Goal: Task Accomplishment & Management: Complete application form

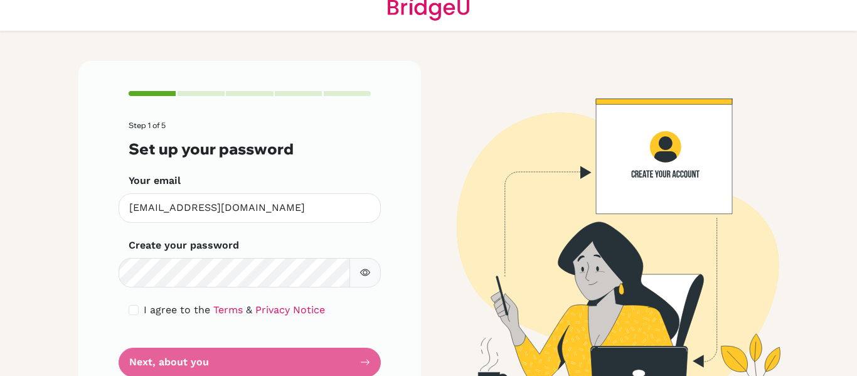
scroll to position [64, 0]
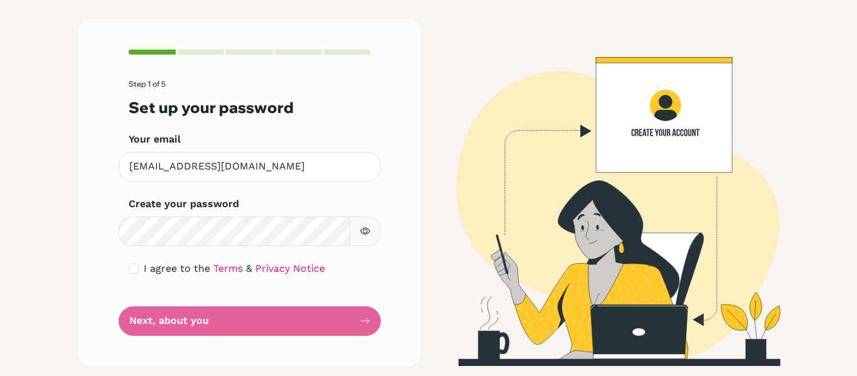
click at [264, 313] on form "Step 1 of 5 Set up your password Your email [EMAIL_ADDRESS][DOMAIN_NAME] Invali…" at bounding box center [250, 207] width 242 height 255
click at [260, 328] on form "Step 1 of 5 Set up your password Your email [EMAIL_ADDRESS][DOMAIN_NAME] Invali…" at bounding box center [250, 207] width 242 height 255
click at [370, 318] on div "Step 1 of 5 Set up your password Your email [EMAIL_ADDRESS][DOMAIN_NAME] Invali…" at bounding box center [249, 192] width 342 height 346
click at [331, 317] on form "Step 1 of 5 Set up your password Your email [EMAIL_ADDRESS][DOMAIN_NAME] Invali…" at bounding box center [250, 207] width 242 height 255
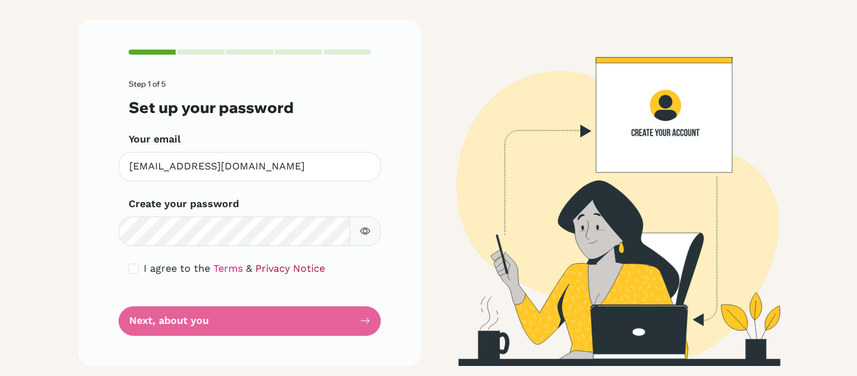
click at [281, 266] on link "Privacy Notice" at bounding box center [290, 268] width 70 height 12
click at [129, 269] on input "checkbox" at bounding box center [134, 268] width 10 height 10
checkbox input "true"
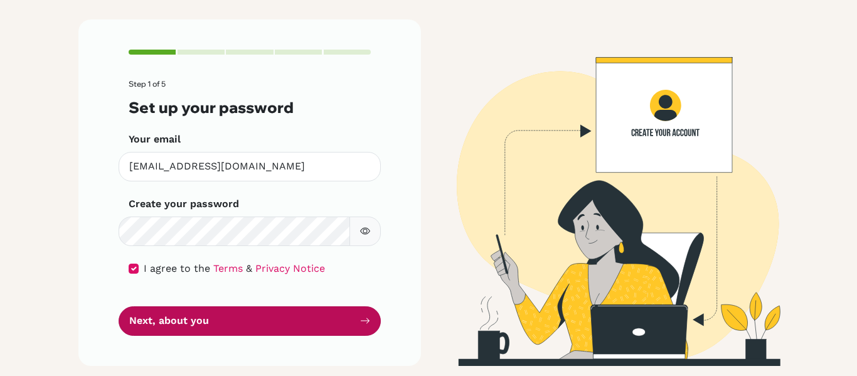
click at [173, 319] on button "Next, about you" at bounding box center [250, 320] width 262 height 29
